Goal: Information Seeking & Learning: Learn about a topic

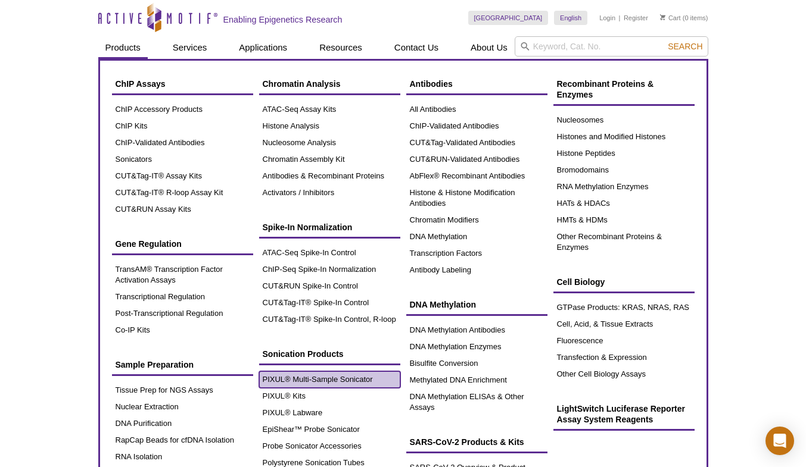
click at [263, 375] on link "PIXUL® Multi-Sample Sonicator" at bounding box center [329, 380] width 141 height 17
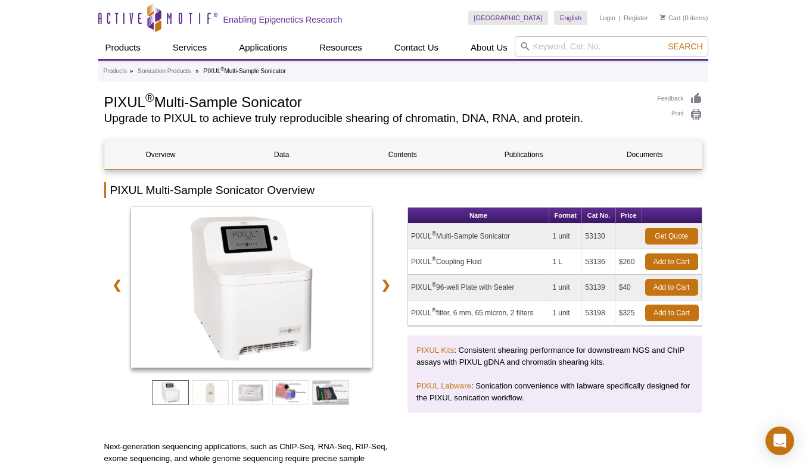
click at [436, 254] on tbody "PIXUL ® Multi-Sample Sonicator 1 unit 53130 Get Quote PIXUL ® Coupling Fluid 1 …" at bounding box center [555, 275] width 294 height 102
click at [413, 252] on td "PIXUL ® Coupling Fluid" at bounding box center [478, 263] width 141 height 26
click at [436, 235] on td "PIXUL ® Multi-Sample Sonicator" at bounding box center [478, 237] width 141 height 26
copy sup "®"
